Goal: Use online tool/utility: Utilize a website feature to perform a specific function

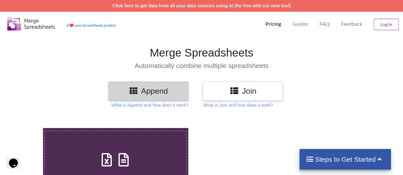
click at [386, 26] on button "Log In" at bounding box center [386, 24] width 25 height 11
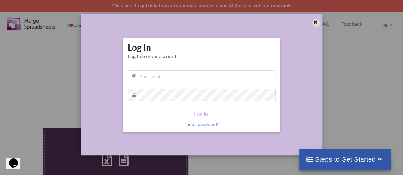
click at [316, 22] on icon at bounding box center [315, 21] width 5 height 4
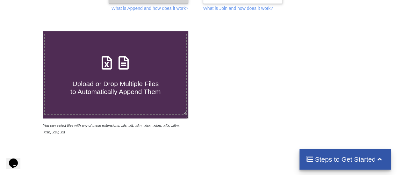
scroll to position [99, 0]
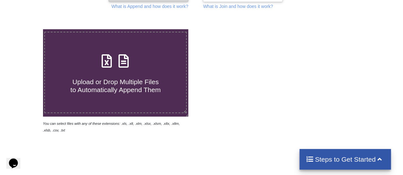
click at [97, 71] on h4 "Upload or Drop Multiple Files to Automatically Append Them" at bounding box center [115, 82] width 141 height 24
click at [26, 29] on input "Upload or Drop Multiple Files to Automatically Append Them" at bounding box center [26, 29] width 0 height 0
type input "C:\fakepath\_Report (1) 8.xlsx"
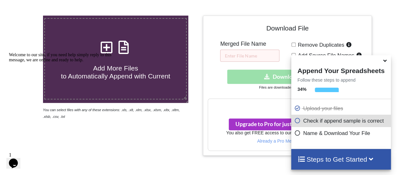
scroll to position [115, 0]
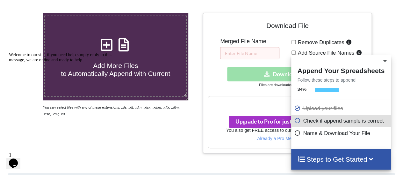
click at [394, 49] on div at bounding box center [390, 83] width 34 height 140
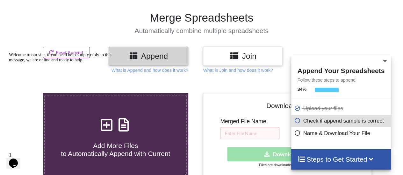
scroll to position [34, 0]
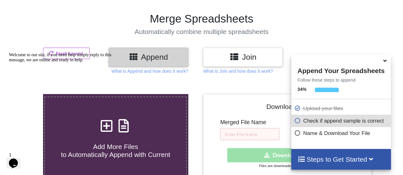
click at [76, 53] on div "Welcome to our site, if you need help simply reply to this message, we are onli…" at bounding box center [66, 58] width 115 height 10
click at [9, 53] on icon "Chat attention grabber" at bounding box center [9, 53] width 0 height 0
